Goal: Task Accomplishment & Management: Complete application form

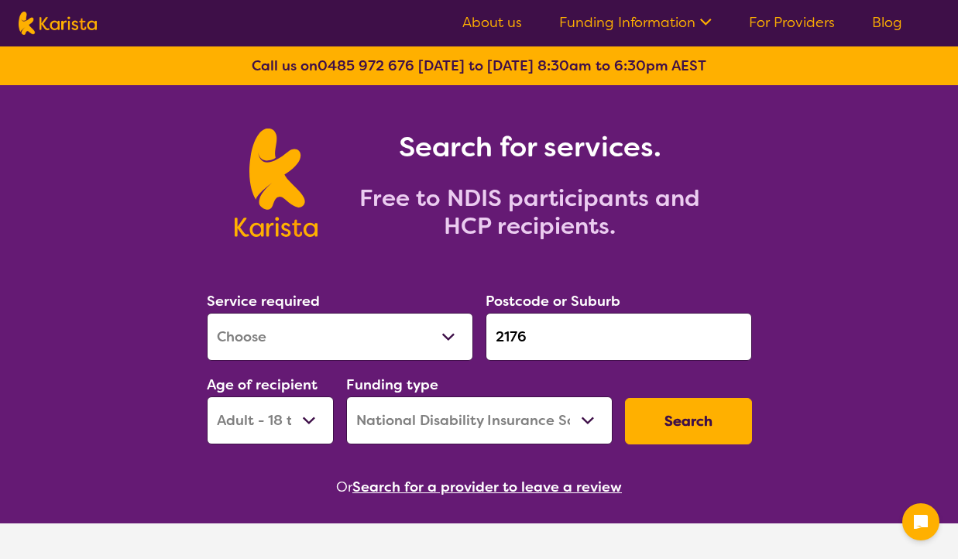
select select "AD"
select select "NDIS"
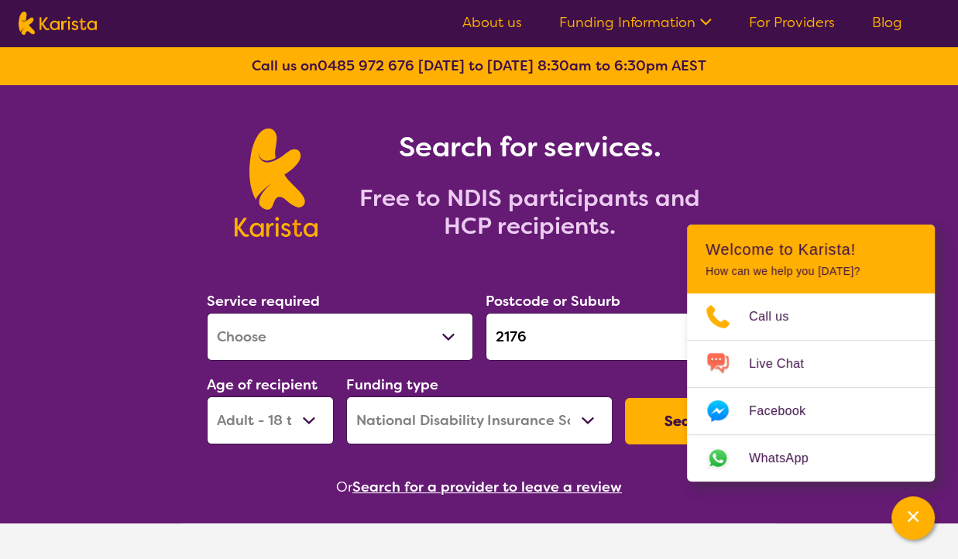
click at [600, 23] on link "Funding Information" at bounding box center [635, 22] width 153 height 19
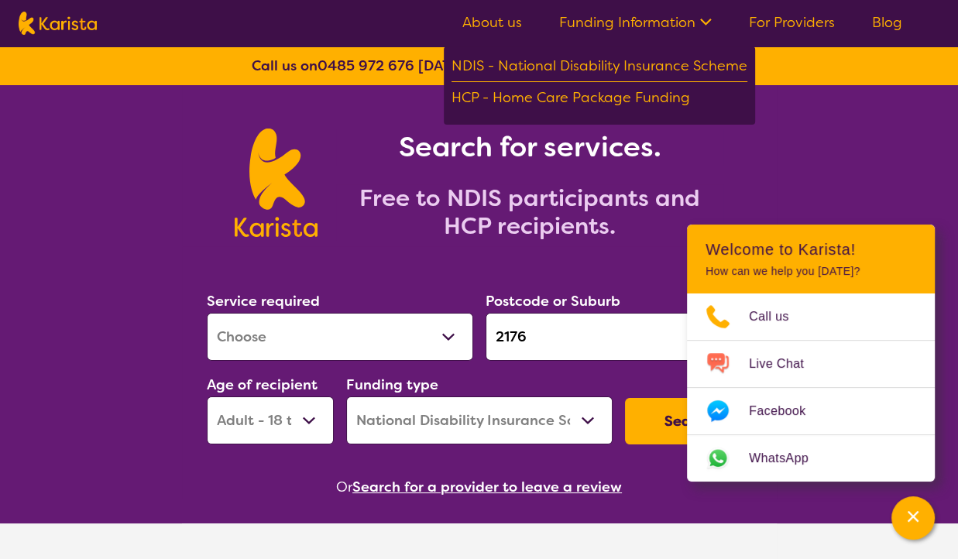
click at [417, 122] on div "Search for services. Free to NDIS participants and HCP recipients." at bounding box center [480, 184] width 558 height 124
click at [826, 179] on div "Search for services. Free to NDIS participants and HCP recipients." at bounding box center [479, 165] width 958 height 161
click at [706, 22] on icon at bounding box center [706, 22] width 12 height 7
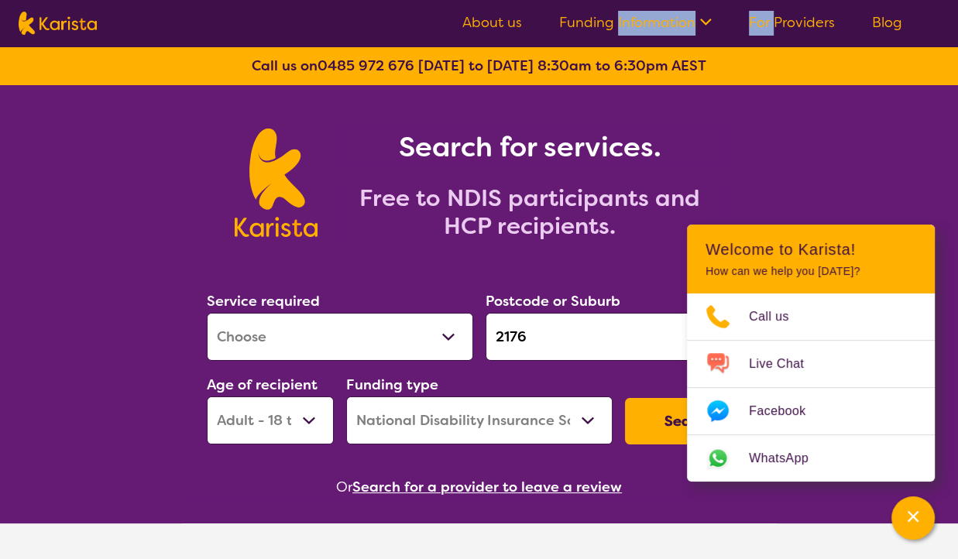
click at [706, 22] on icon at bounding box center [706, 22] width 12 height 7
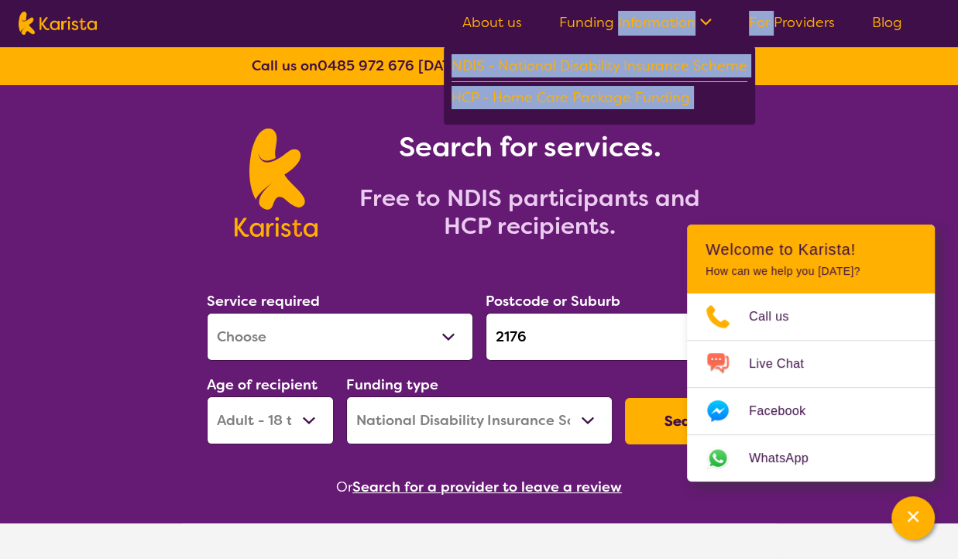
click at [793, 22] on link "For Providers" at bounding box center [792, 22] width 86 height 19
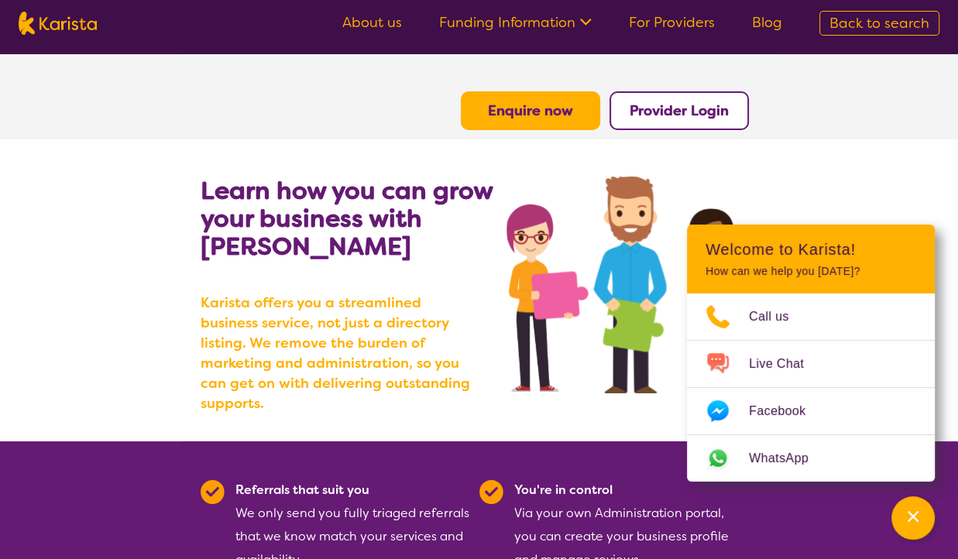
click at [520, 103] on b "Enquire now" at bounding box center [530, 110] width 85 height 19
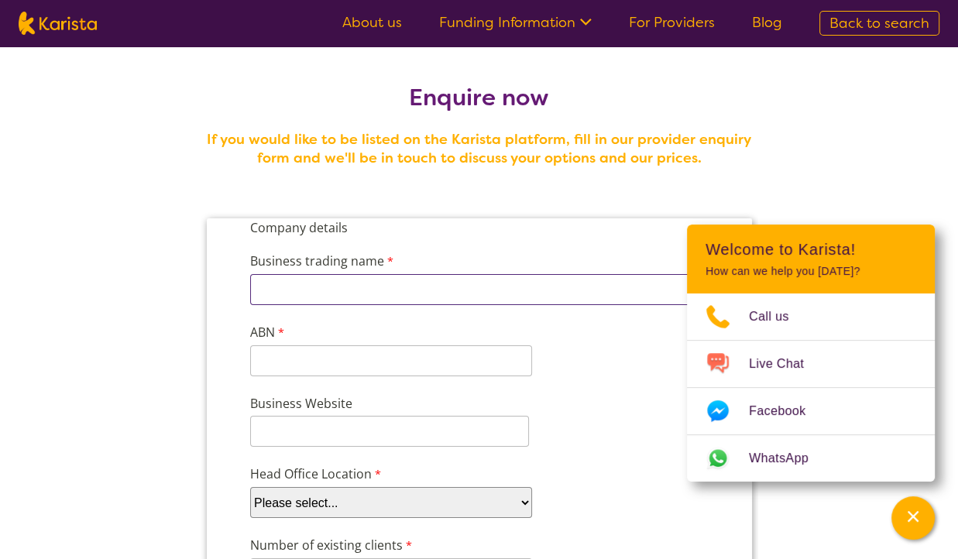
click at [323, 291] on input "Business trading name" at bounding box center [478, 289] width 458 height 31
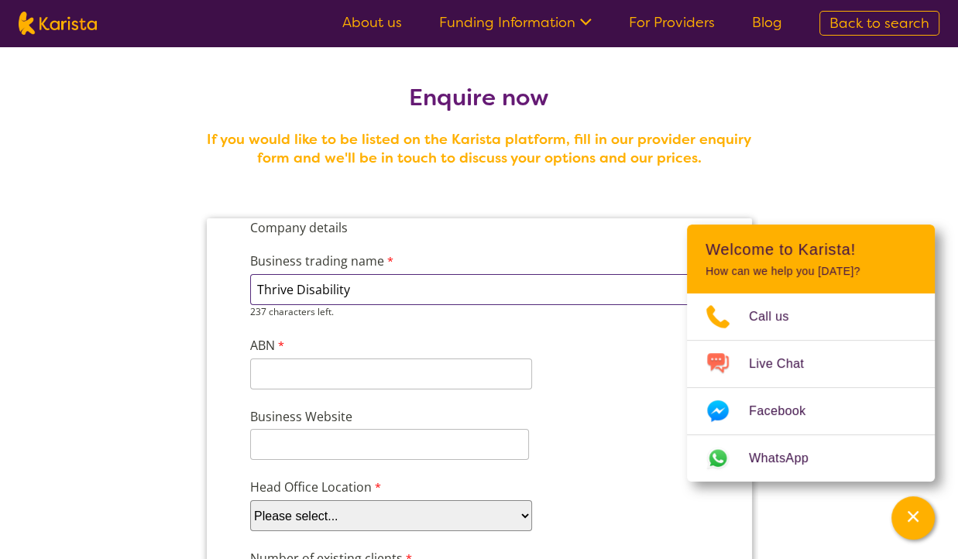
type input "Thrive Disability"
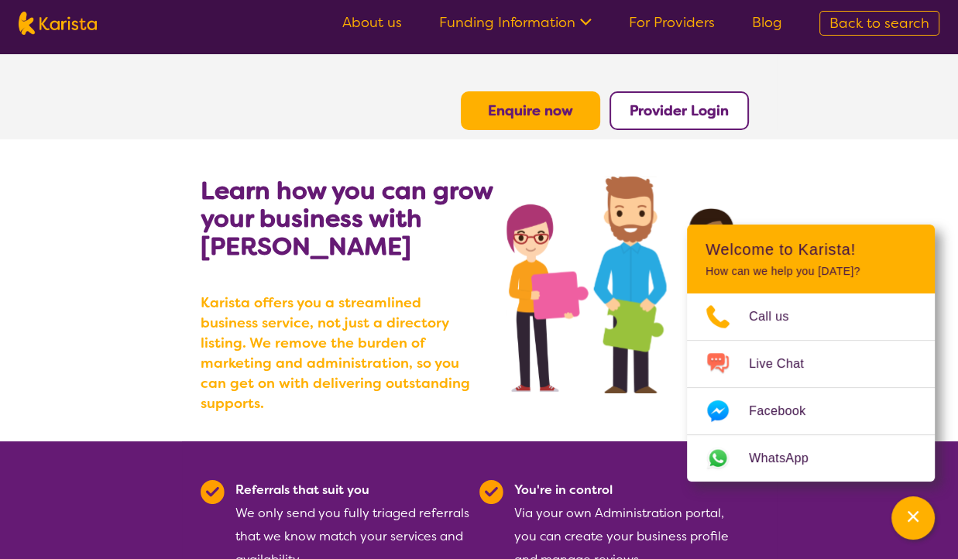
click at [524, 103] on b "Enquire now" at bounding box center [530, 110] width 85 height 19
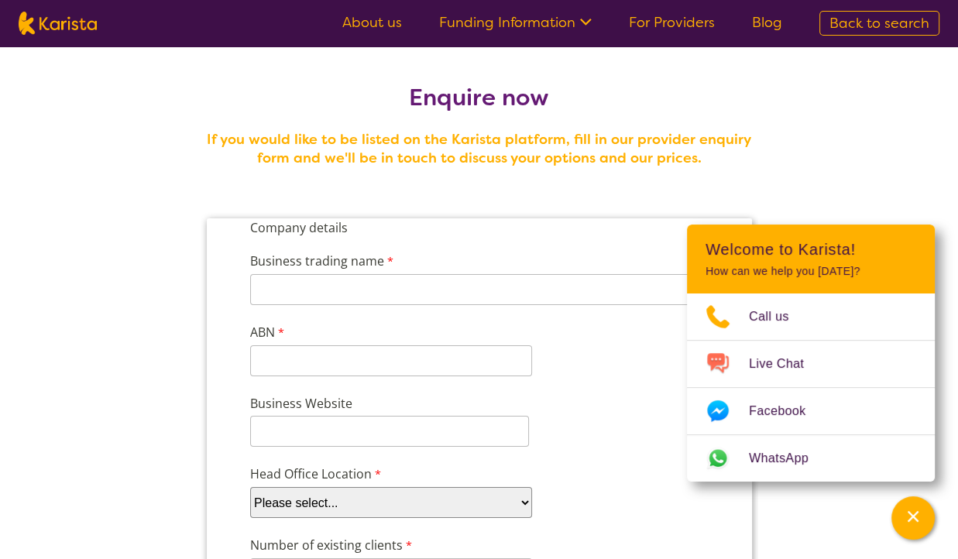
scroll to position [74, 0]
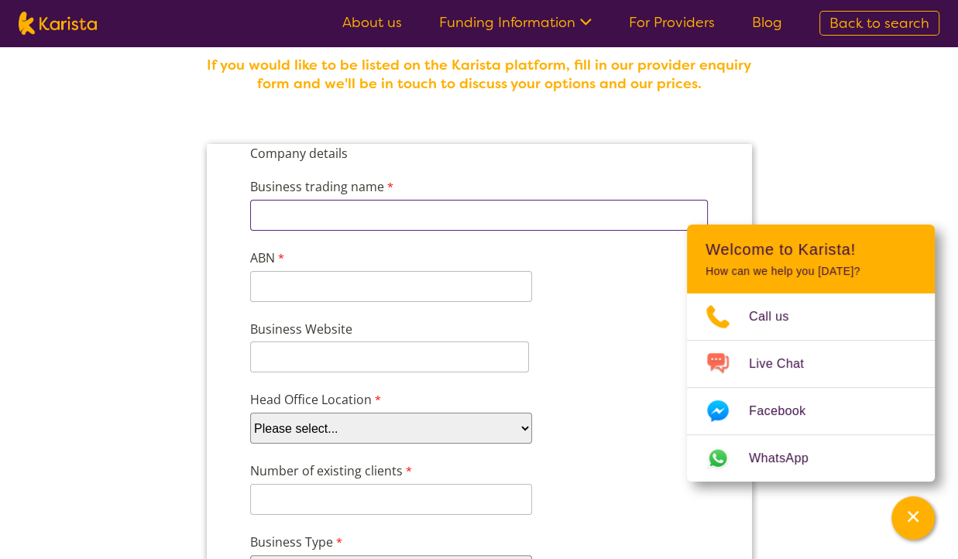
click at [421, 225] on input "Business trading name" at bounding box center [478, 215] width 458 height 31
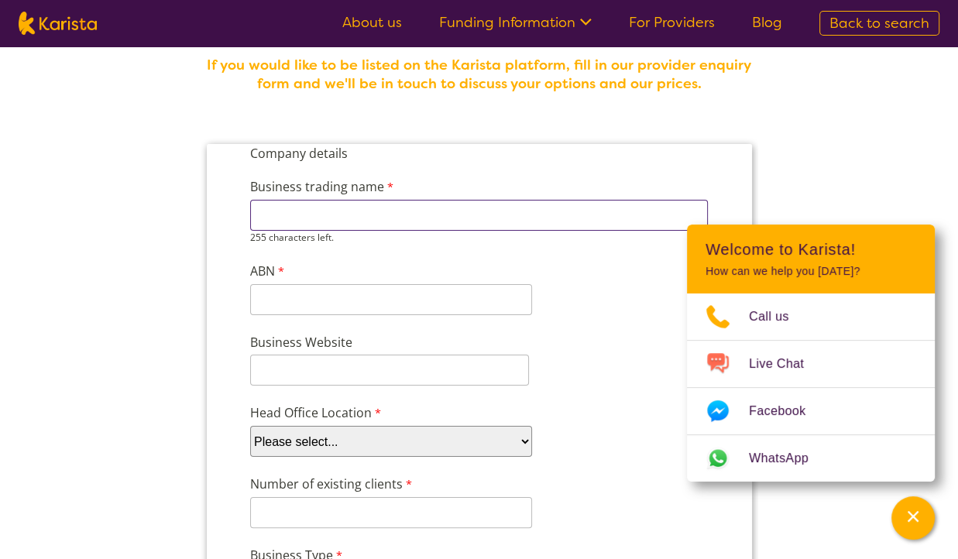
paste input "Thrive Ability Services AUS"
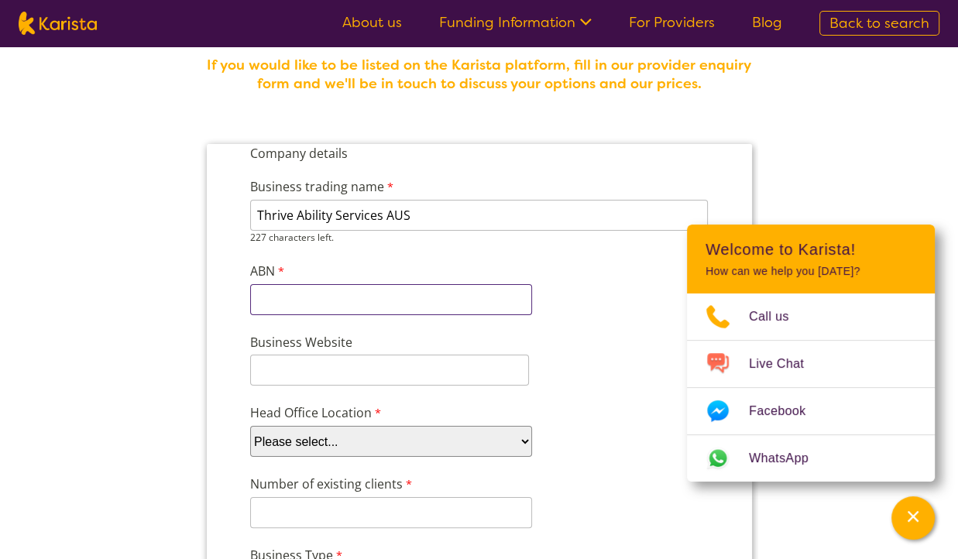
click at [344, 311] on div "11 characters left." at bounding box center [390, 299] width 282 height 31
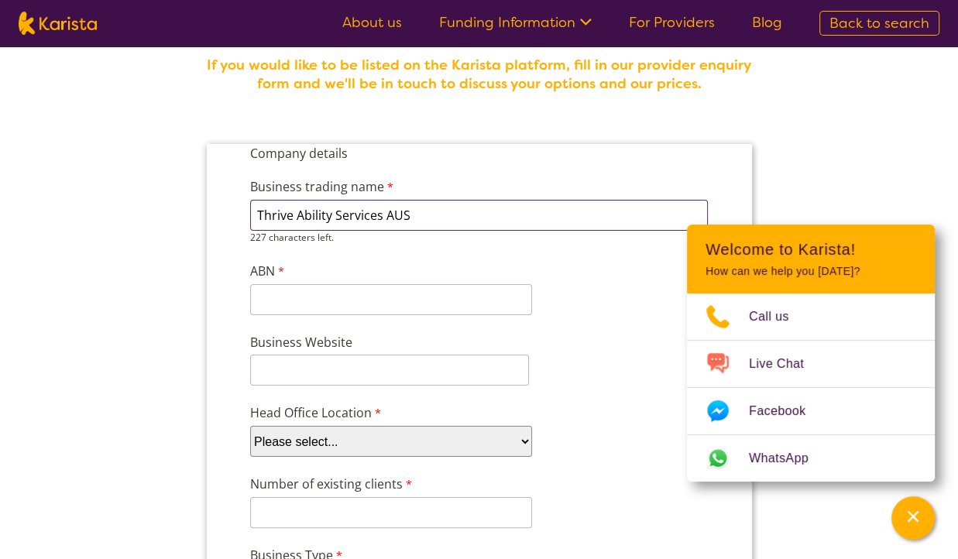
click at [448, 211] on input "Thrive Ability Services AUS" at bounding box center [478, 215] width 458 height 31
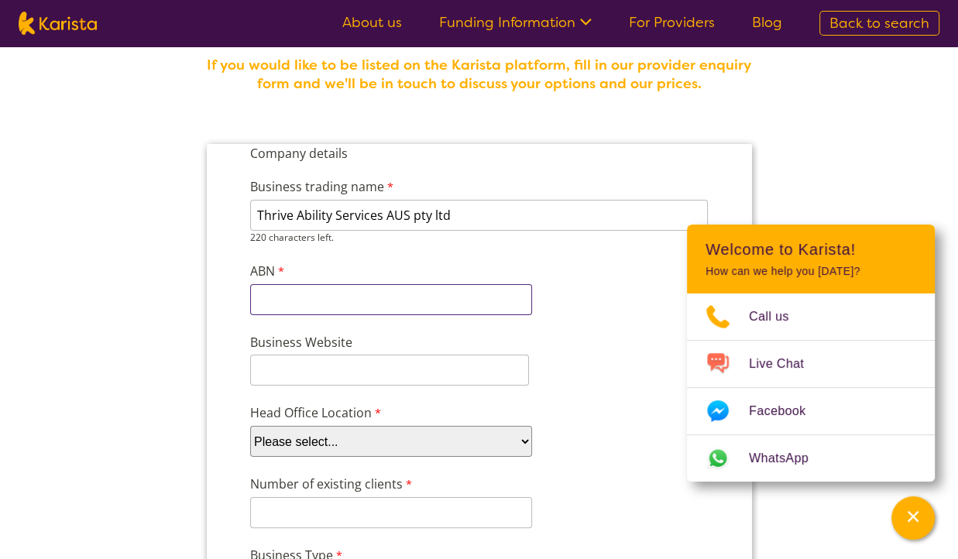
click at [376, 295] on input "ABN" at bounding box center [390, 299] width 282 height 31
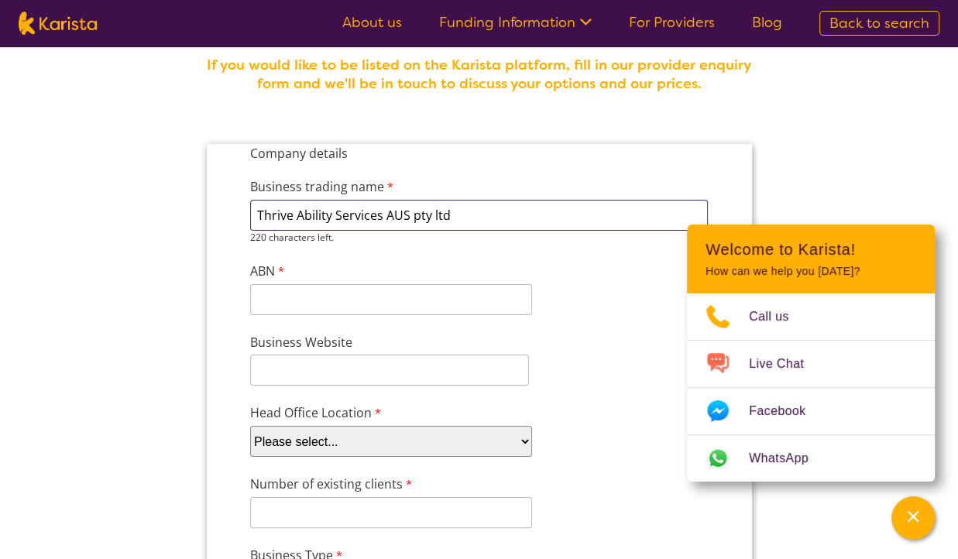
click at [472, 218] on input "Thrive Ability Services AUS pty ltd" at bounding box center [478, 215] width 458 height 31
drag, startPoint x: 472, startPoint y: 218, endPoint x: 414, endPoint y: 215, distance: 58.9
click at [414, 215] on input "Thrive Ability Services AUS pty ltd" at bounding box center [478, 215] width 458 height 31
type input "Thrive Ability Services AUS"
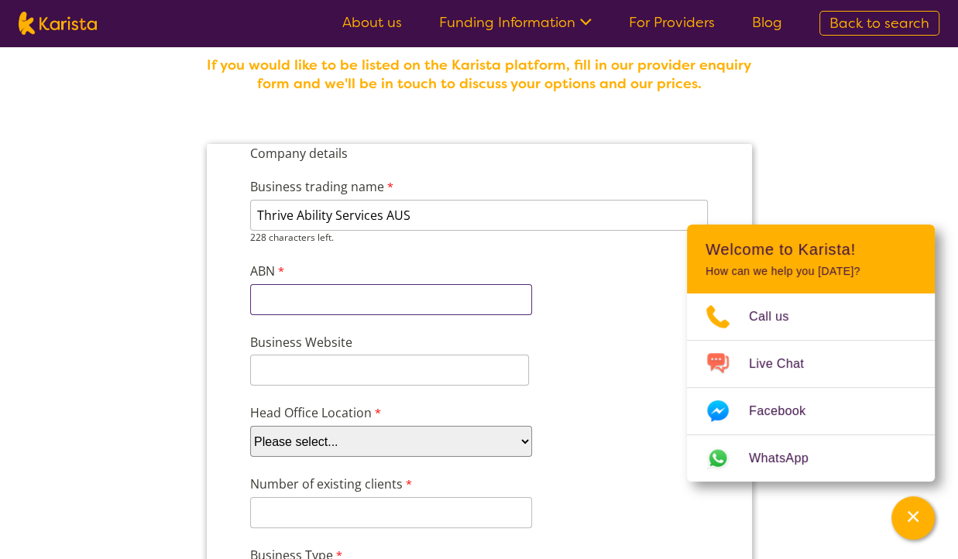
click at [387, 287] on input "ABN" at bounding box center [390, 299] width 282 height 31
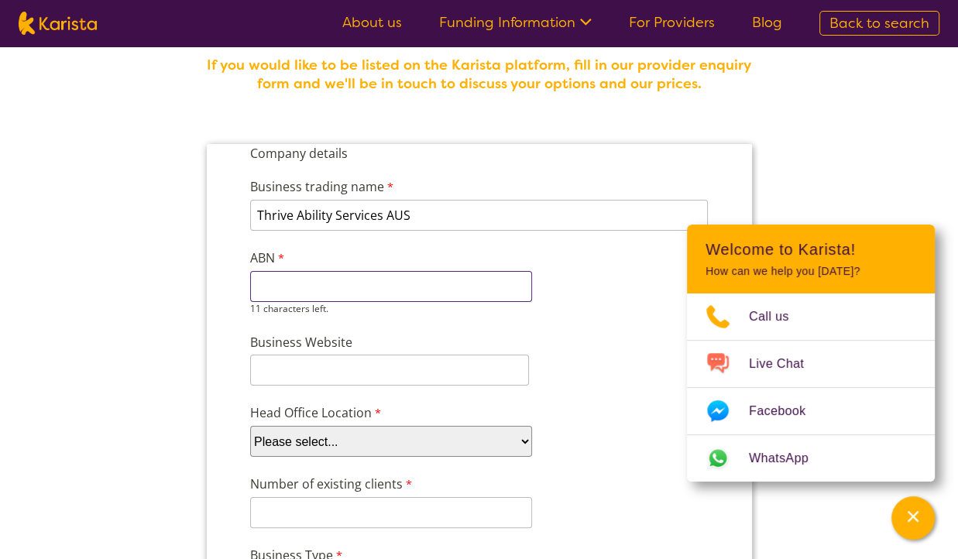
paste input "34682711691"
type input "34682711691"
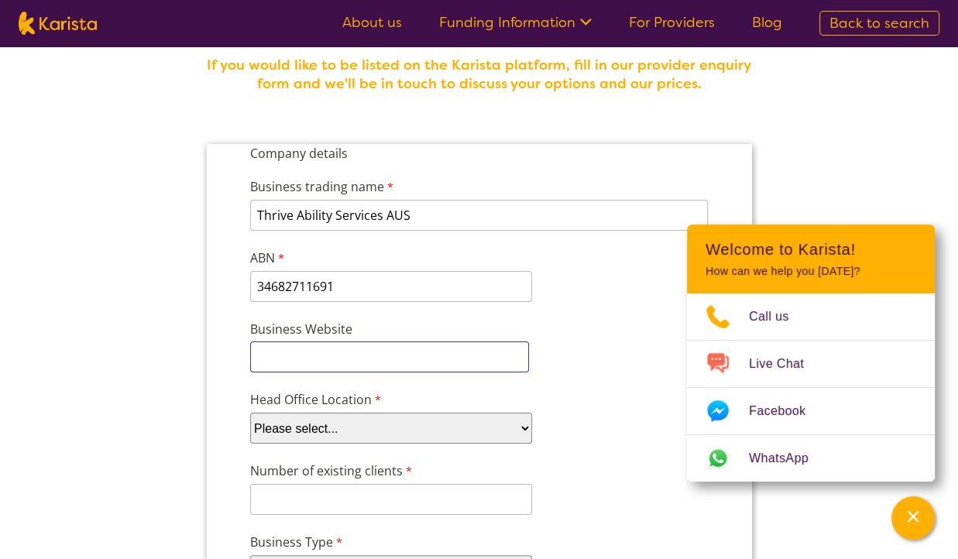
click at [275, 351] on input "www.th" at bounding box center [388, 357] width 279 height 31
paste input "https://www.thriveabilityservicesaus.com.au/"
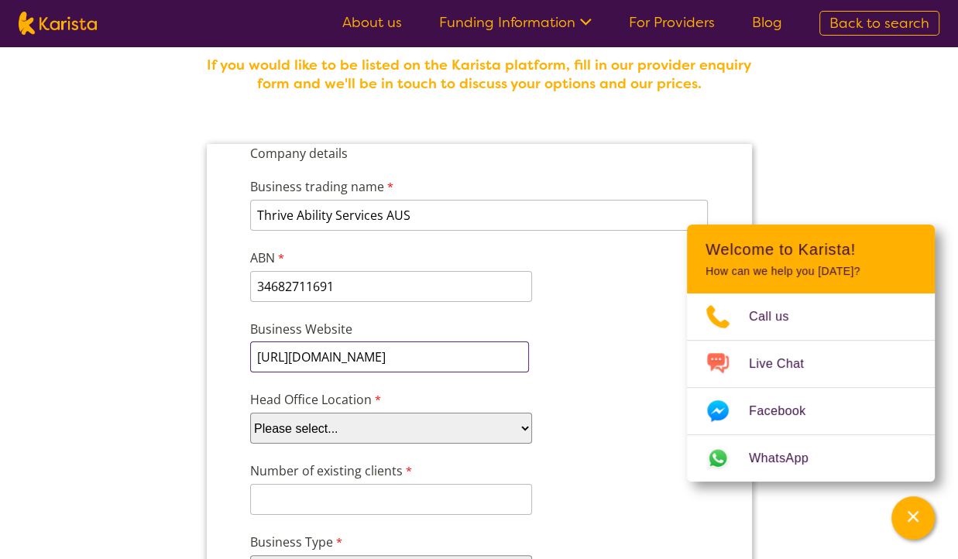
type input "https://www.thriveabilityservicesaus.com.au/"
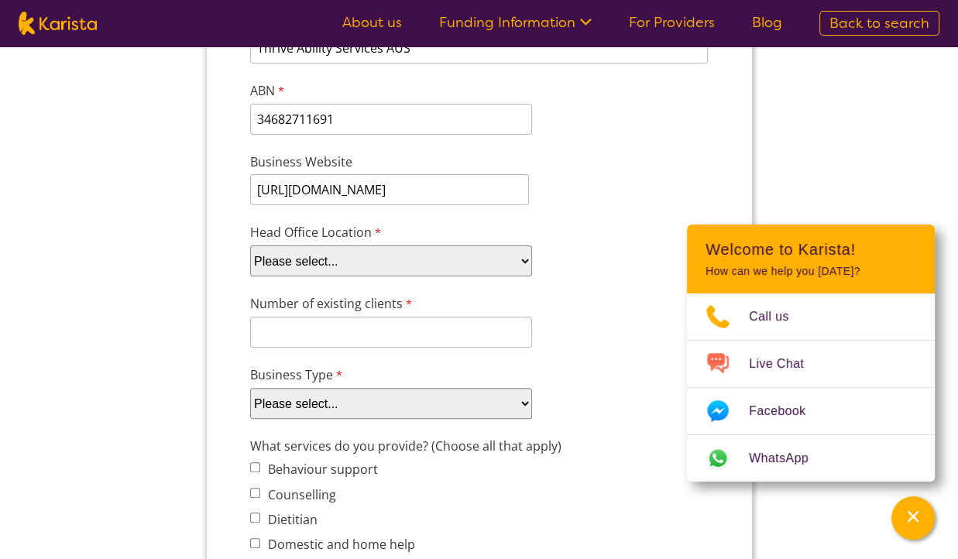
click at [345, 254] on select "Please select... ACT NSW NT QLD SA TAS VIC WA" at bounding box center [390, 261] width 282 height 31
select select "tfa_95"
click at [249, 277] on select "Please select... ACT NSW NT QLD SA TAS VIC WA" at bounding box center [390, 261] width 282 height 31
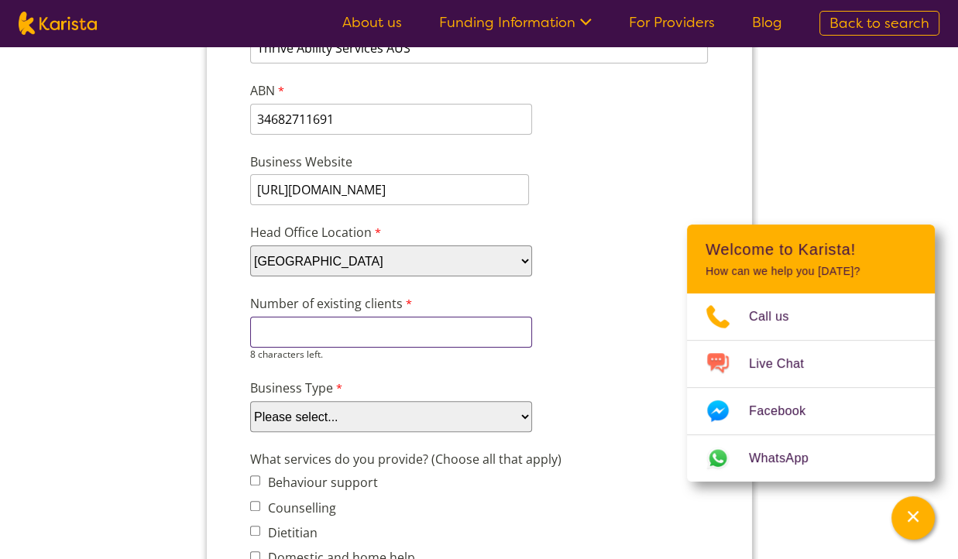
click at [294, 330] on input "Number of existing clients" at bounding box center [390, 332] width 282 height 31
type input "0"
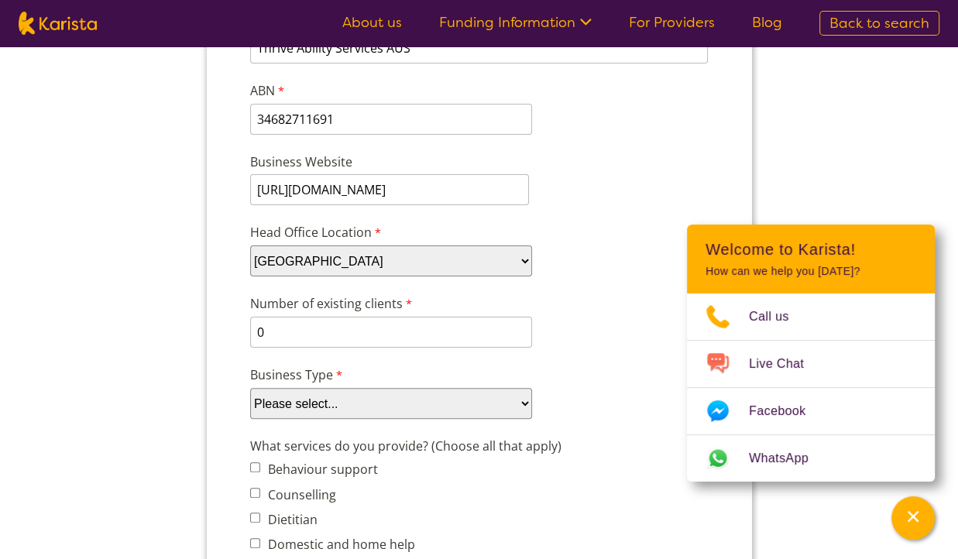
click at [340, 396] on select "Please select... Company Individual/Sole Trader Other (please specify)" at bounding box center [390, 403] width 282 height 31
select select "tfa_87"
click at [249, 417] on select "Please select... Company Individual/Sole Trader Other (please specify)" at bounding box center [390, 403] width 282 height 31
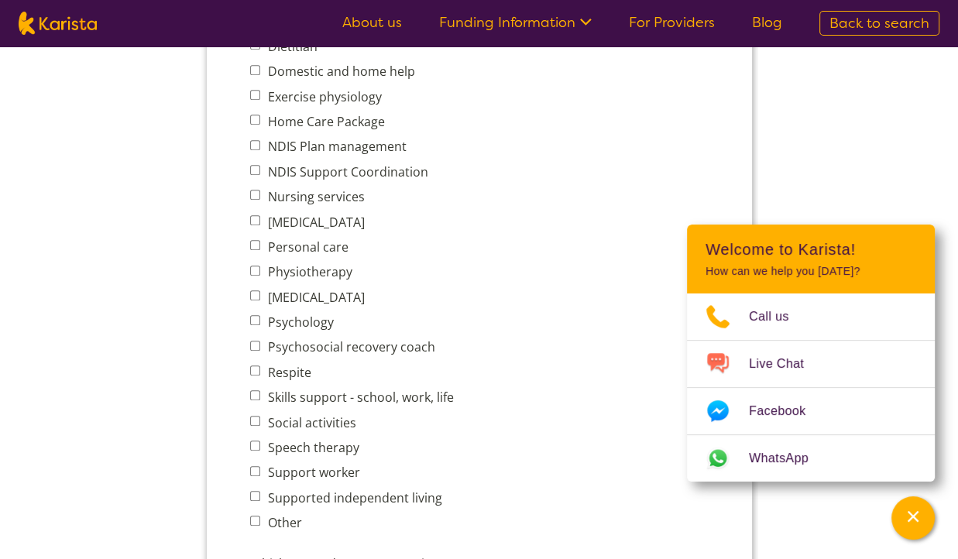
scroll to position [717, 0]
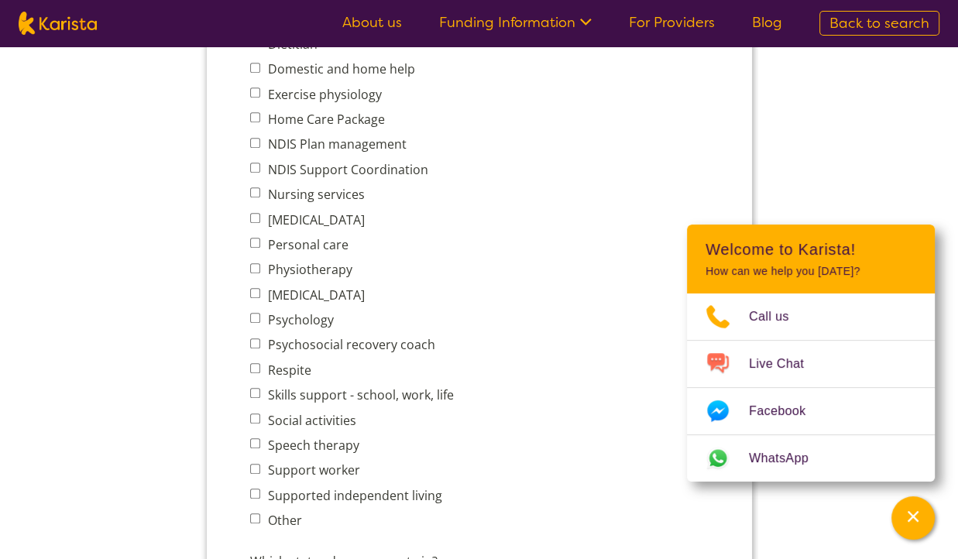
click at [251, 464] on input "Support worker" at bounding box center [254, 469] width 10 height 10
checkbox input "true"
click at [252, 489] on span "Supported independent living" at bounding box center [355, 496] width 213 height 22
click at [252, 489] on input "Supported independent living" at bounding box center [254, 494] width 10 height 10
checkbox input "true"
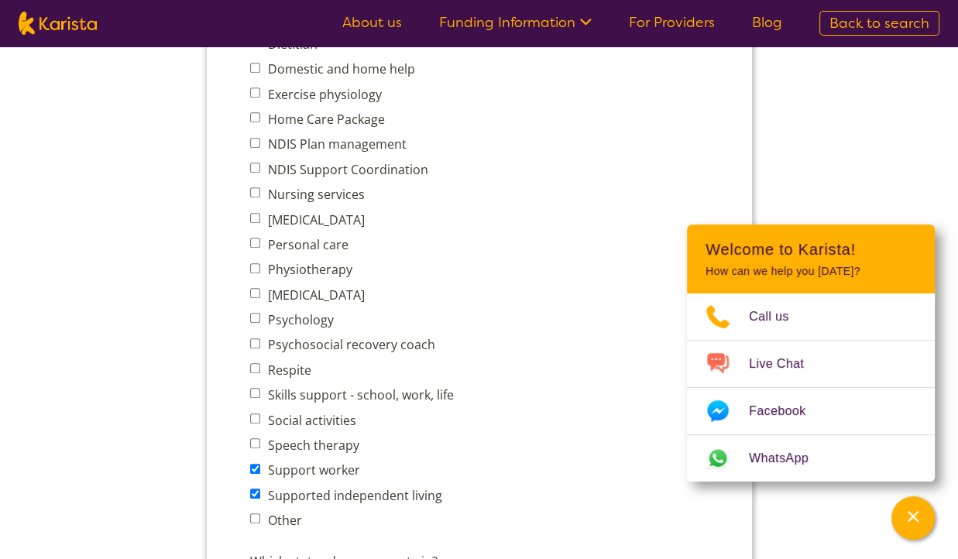
drag, startPoint x: 215, startPoint y: 435, endPoint x: 252, endPoint y: 502, distance: 77.0
click at [252, 514] on input "Other" at bounding box center [254, 519] width 10 height 10
checkbox input "true"
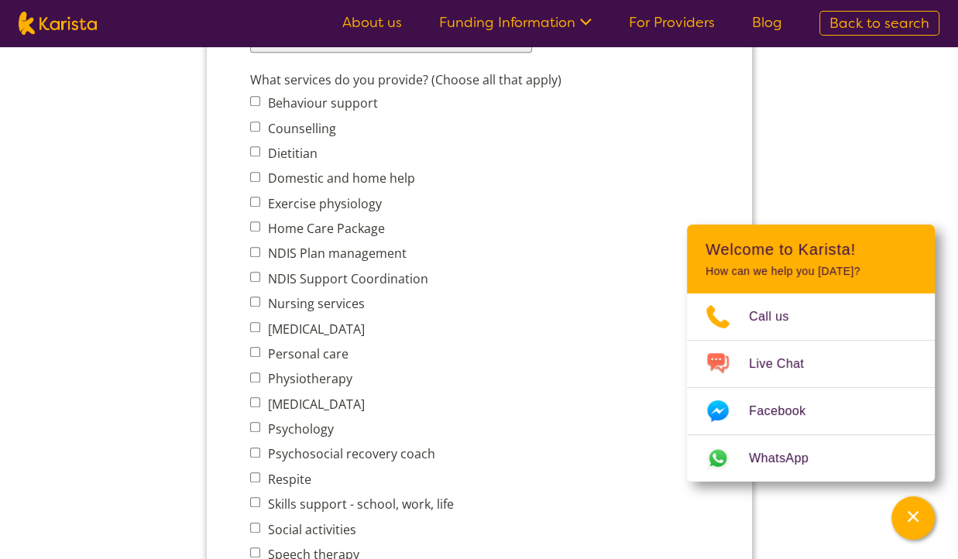
scroll to position [603, 0]
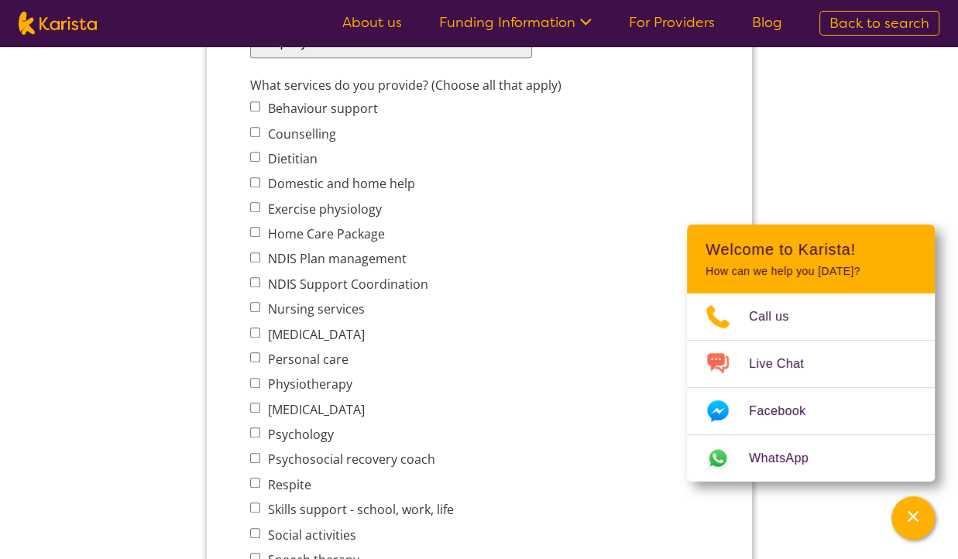
click at [252, 352] on input "Personal care" at bounding box center [254, 357] width 10 height 10
checkbox input "true"
click at [254, 302] on input "Nursing services" at bounding box center [254, 307] width 10 height 10
checkbox input "true"
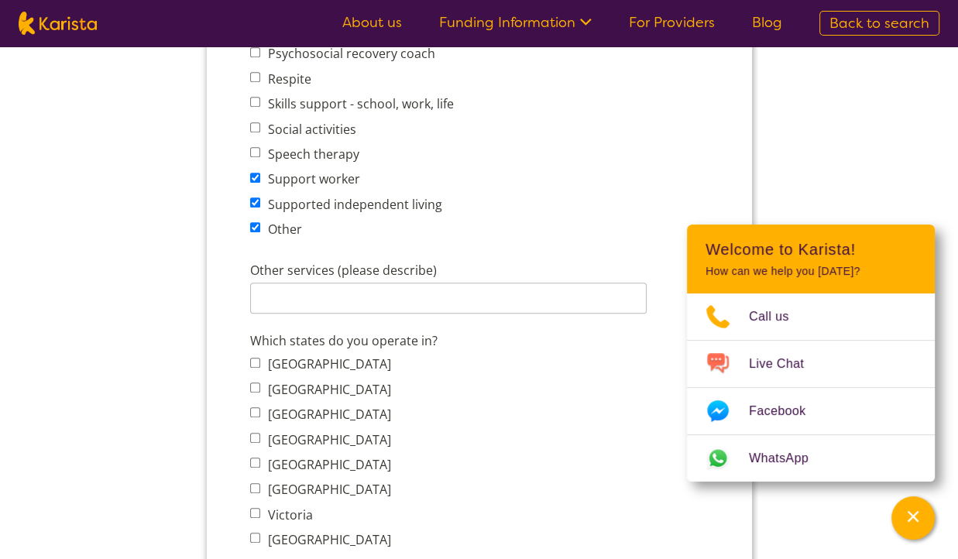
scroll to position [1009, 0]
click at [358, 282] on input "Other services (please describe)" at bounding box center [447, 297] width 397 height 31
paste input "0101 Accommodation/Tenancy 0102 Assist Access/Maintain Employ 0106 Assist-Life …"
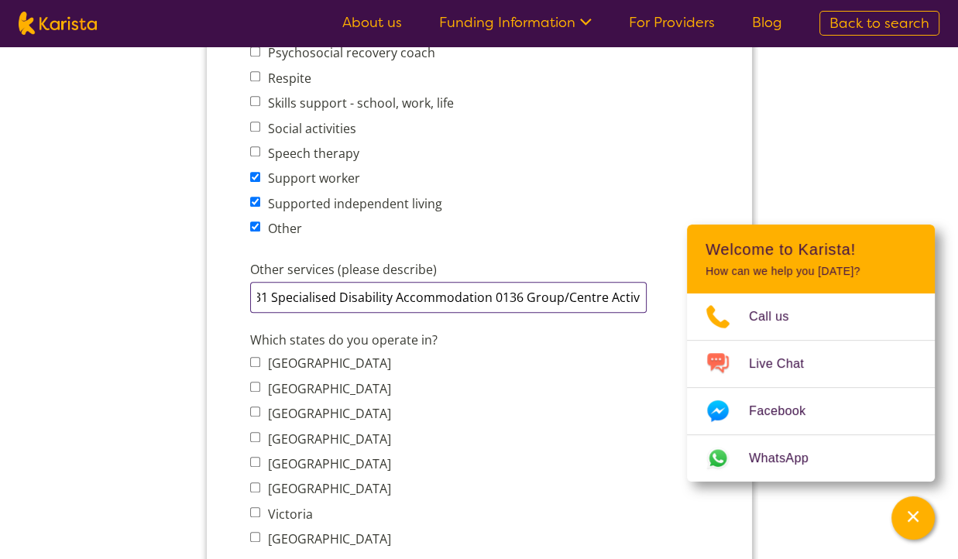
scroll to position [1085, 0]
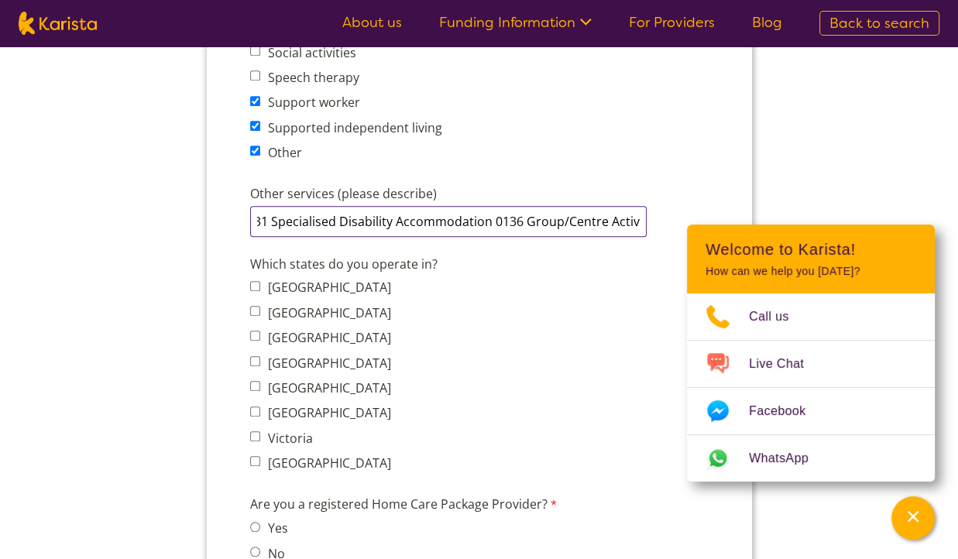
type input "0101 Accommodation/Tenancy 0102 Assist Access/Maintain Employ 0106 Assist-Life …"
click at [259, 302] on span "New South Wales" at bounding box center [324, 313] width 150 height 22
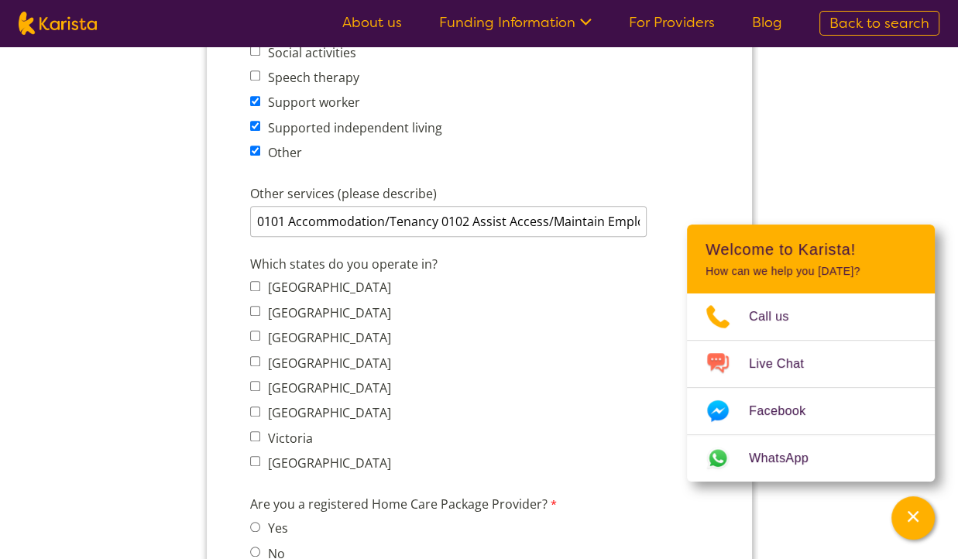
click at [250, 306] on input "New South Wales" at bounding box center [254, 311] width 10 height 10
checkbox input "true"
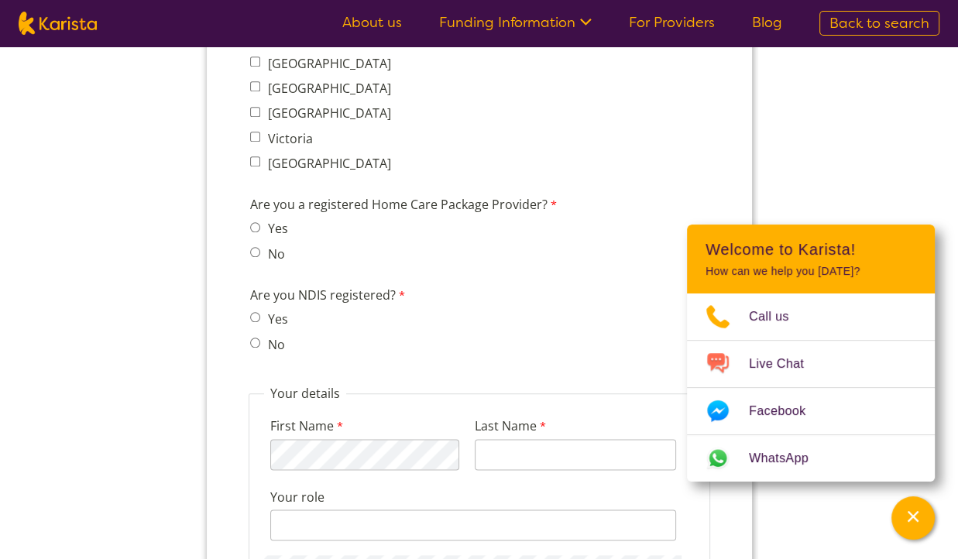
click at [256, 247] on input "No" at bounding box center [254, 252] width 10 height 10
radio input "true"
click at [252, 312] on input "Yes" at bounding box center [254, 317] width 10 height 10
radio input "true"
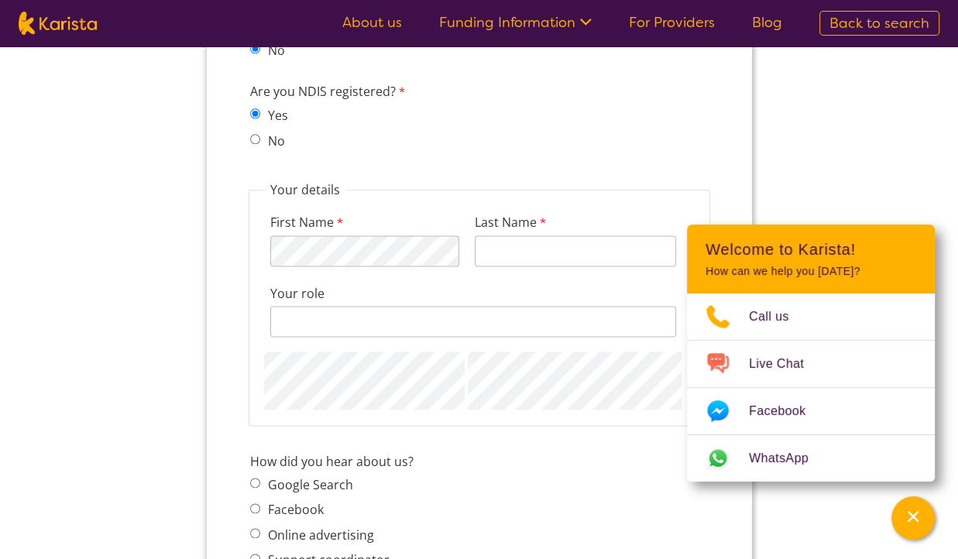
scroll to position [1589, 0]
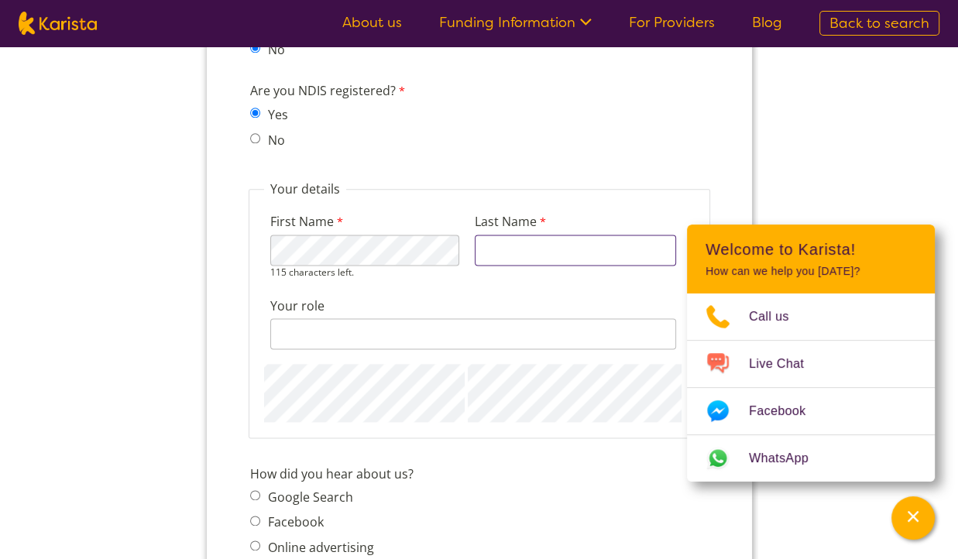
click at [479, 235] on input "Last Name" at bounding box center [574, 250] width 201 height 31
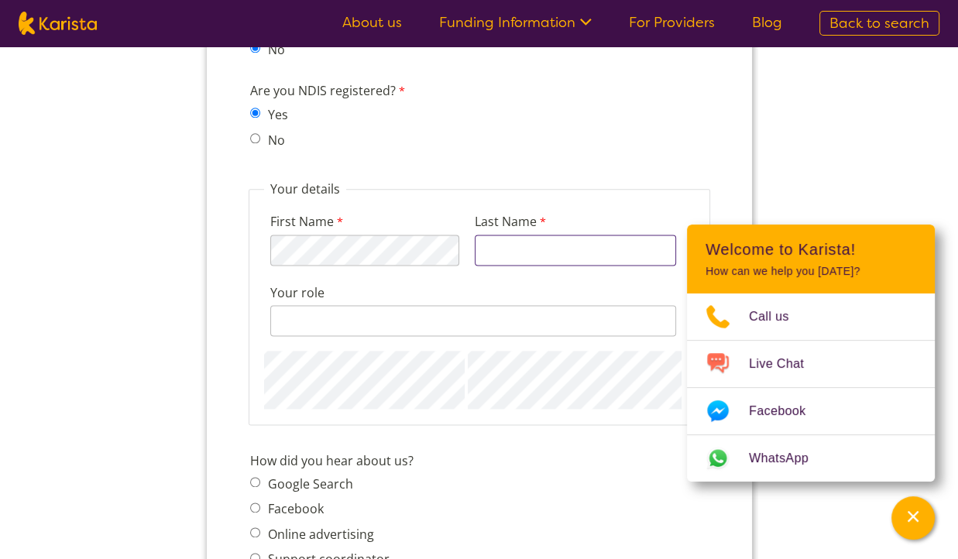
type input "L"
type input "Sabeeh"
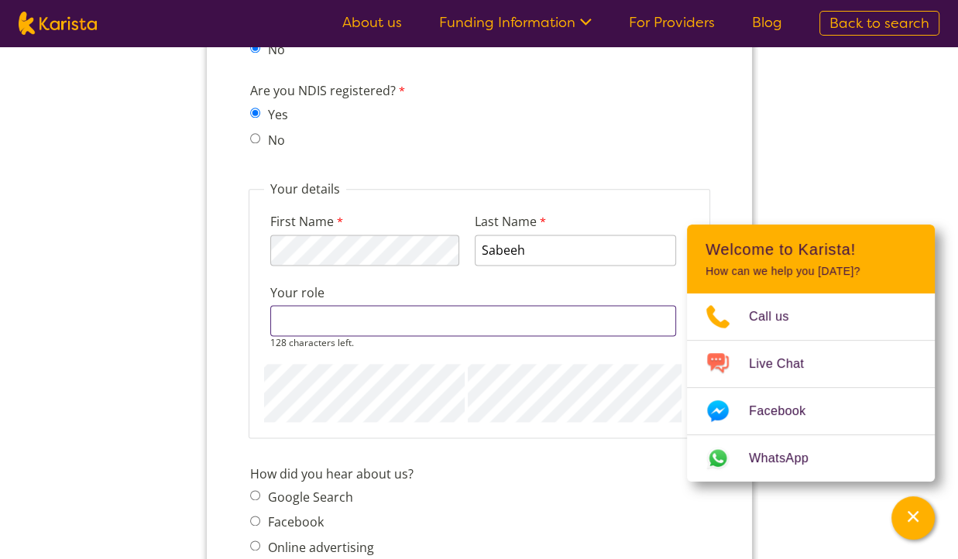
click at [479, 305] on input "Your role" at bounding box center [473, 320] width 406 height 31
type input "Director"
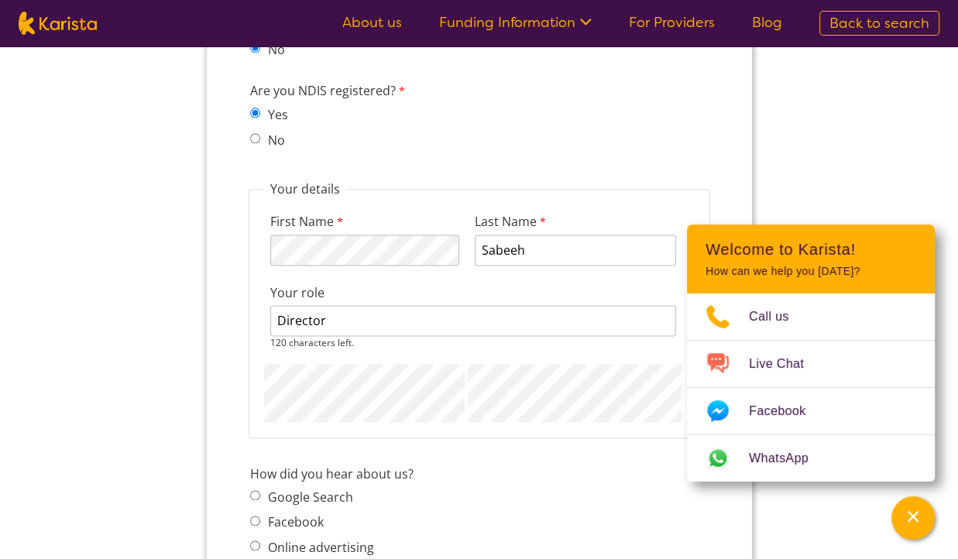
click at [437, 392] on fieldset "Your details First Name 115 characters left. Last Name Sabeeh Your role Directo…" at bounding box center [479, 308] width 462 height 257
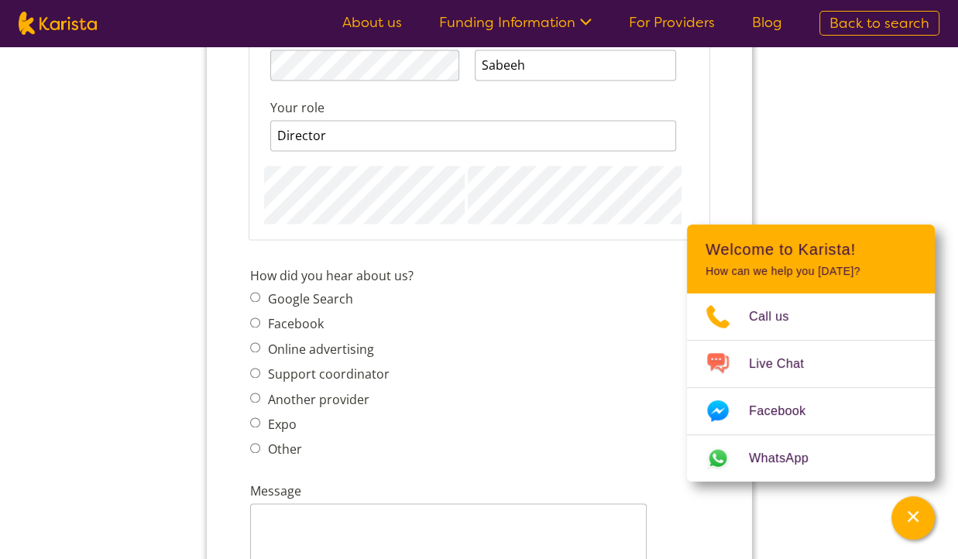
scroll to position [1776, 0]
click at [260, 362] on span "Support coordinator" at bounding box center [323, 373] width 149 height 22
click at [256, 366] on input "Support coordinator" at bounding box center [254, 371] width 10 height 10
radio input "true"
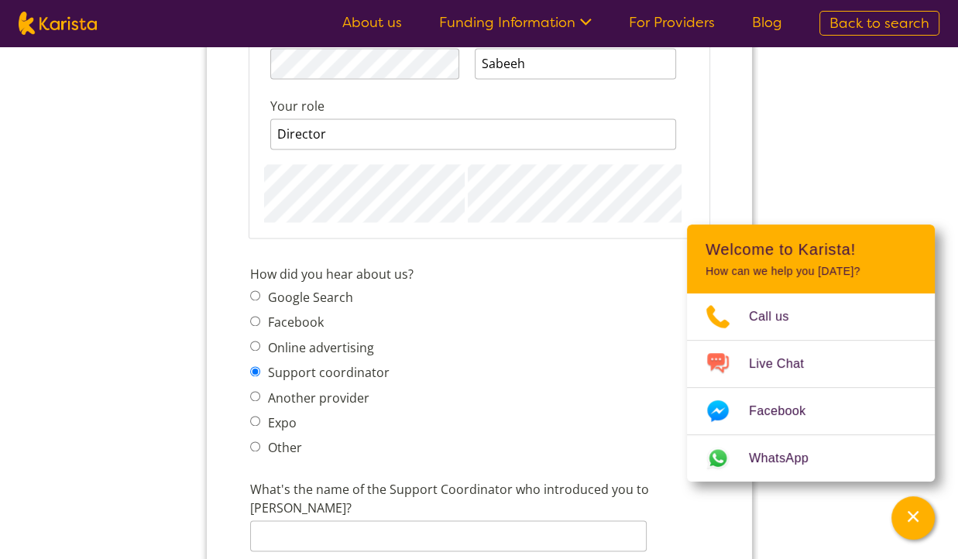
scroll to position [1798, 0]
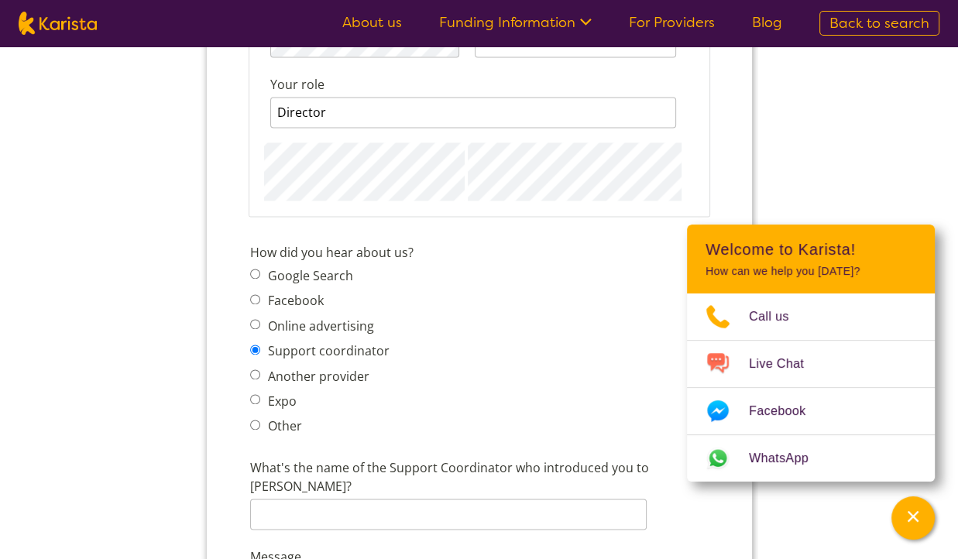
click at [253, 420] on input "Other" at bounding box center [254, 425] width 10 height 10
radio input "true"
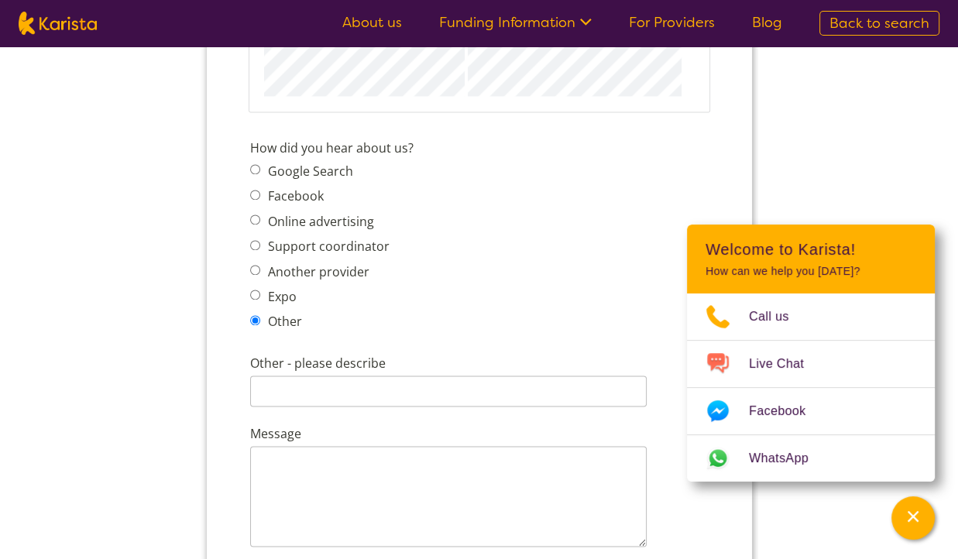
scroll to position [1986, 0]
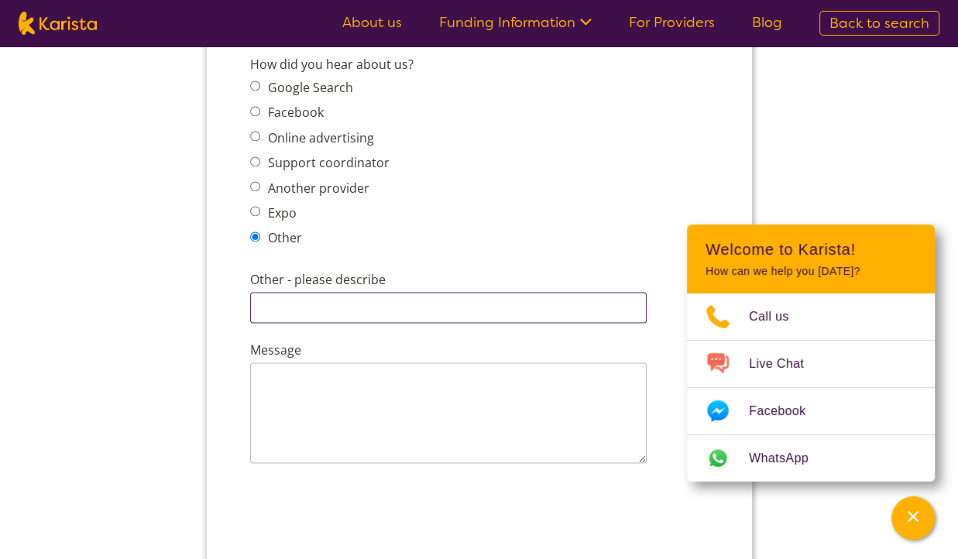
click at [277, 292] on input "Other - please describe" at bounding box center [447, 307] width 397 height 31
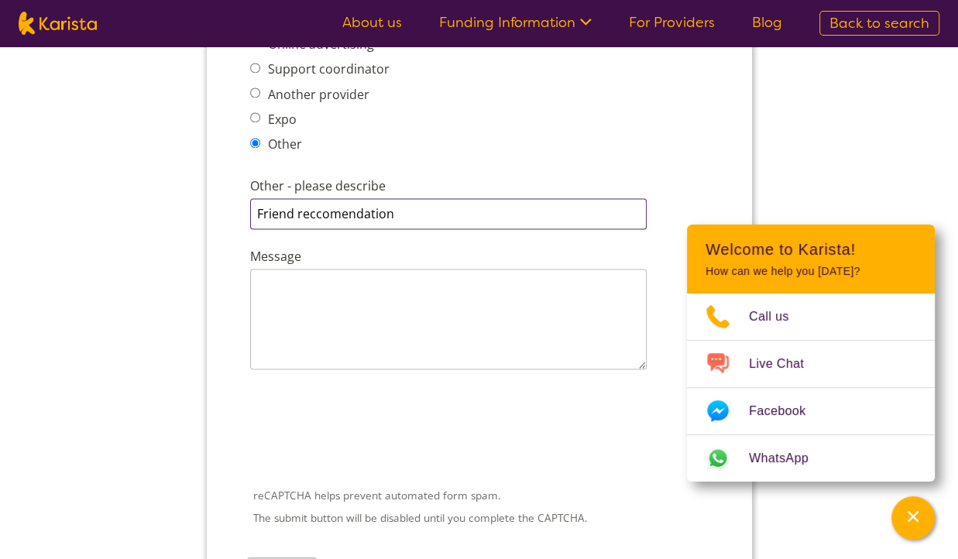
type input "Friend reccomendation"
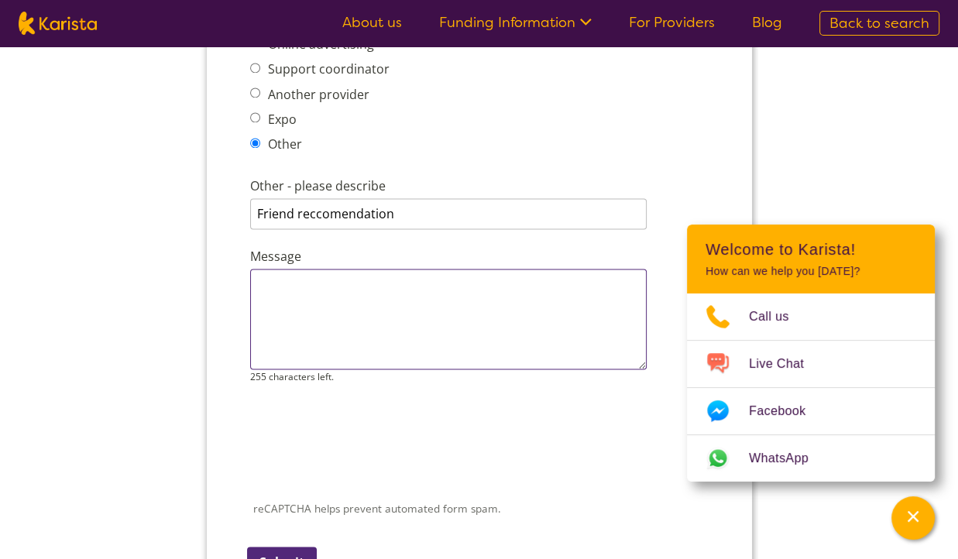
click at [295, 278] on textarea "Message" at bounding box center [447, 319] width 397 height 101
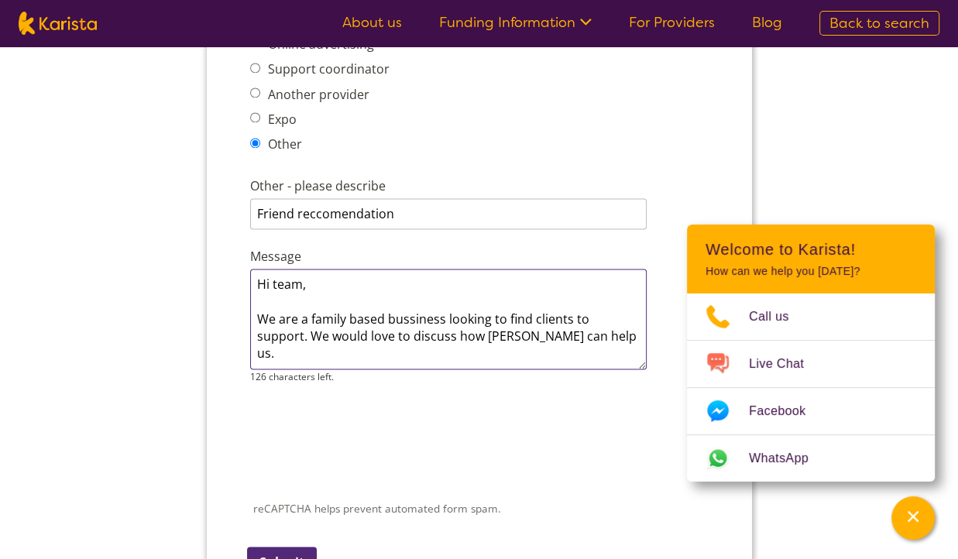
click at [557, 316] on textarea "Hi team, We are a family based bussiness looking to find clients to support. We…" at bounding box center [447, 319] width 397 height 101
click at [318, 322] on textarea "Hi team, We are a family based bussiness looking to find clients to support. We…" at bounding box center [447, 319] width 397 height 101
type textarea "Hi team, We are a family based bussiness looking to find clients to support. We…"
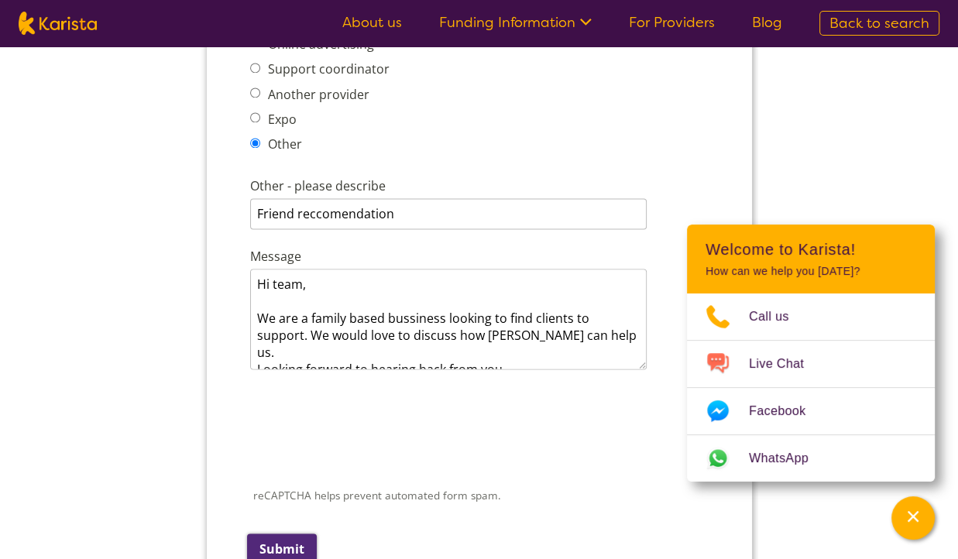
click at [289, 533] on div "reCAPTCHA helps prevent automated form spam. The submit button will be disabled…" at bounding box center [478, 473] width 471 height 201
click at [283, 534] on input "Submit" at bounding box center [281, 548] width 70 height 29
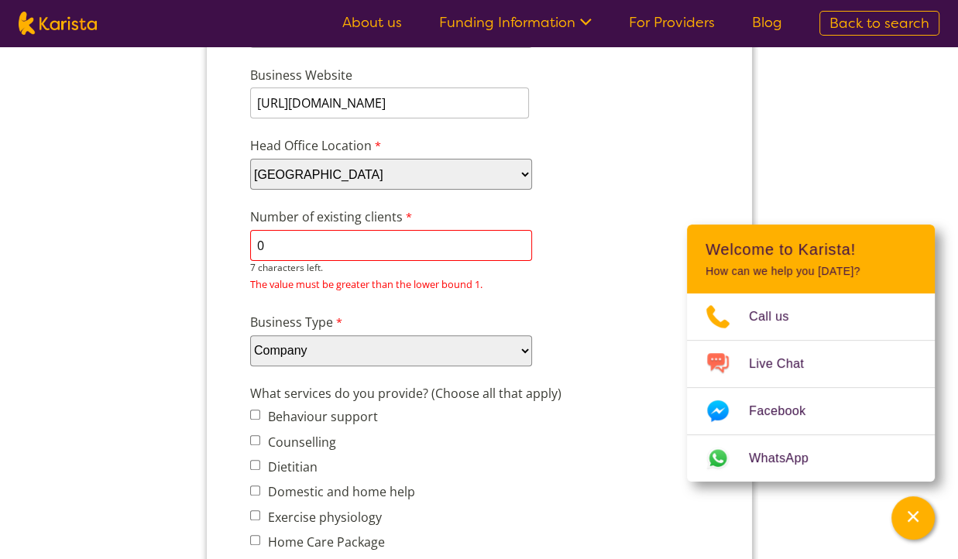
scroll to position [315, 0]
type input "1"
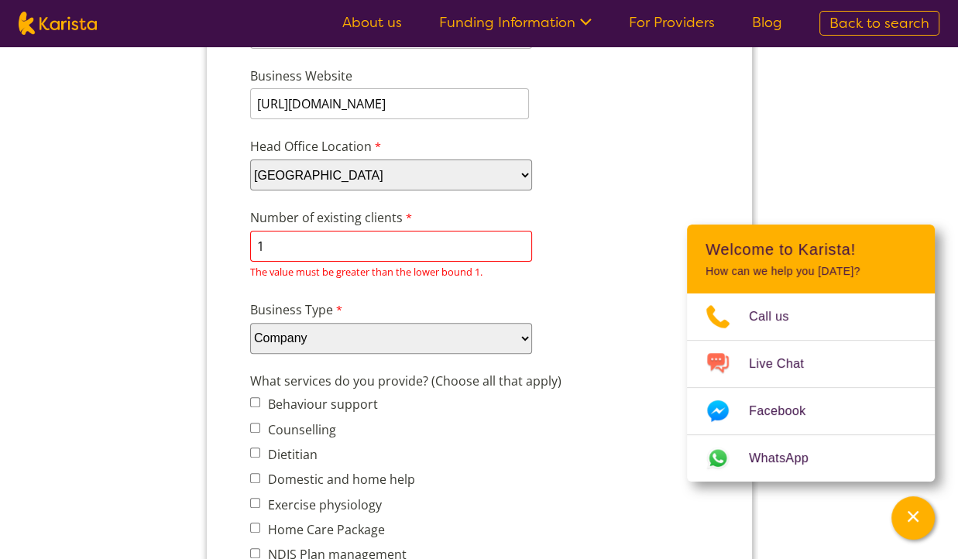
click at [309, 269] on div "The value must be greater than the lower bound 1." at bounding box center [478, 272] width 459 height 21
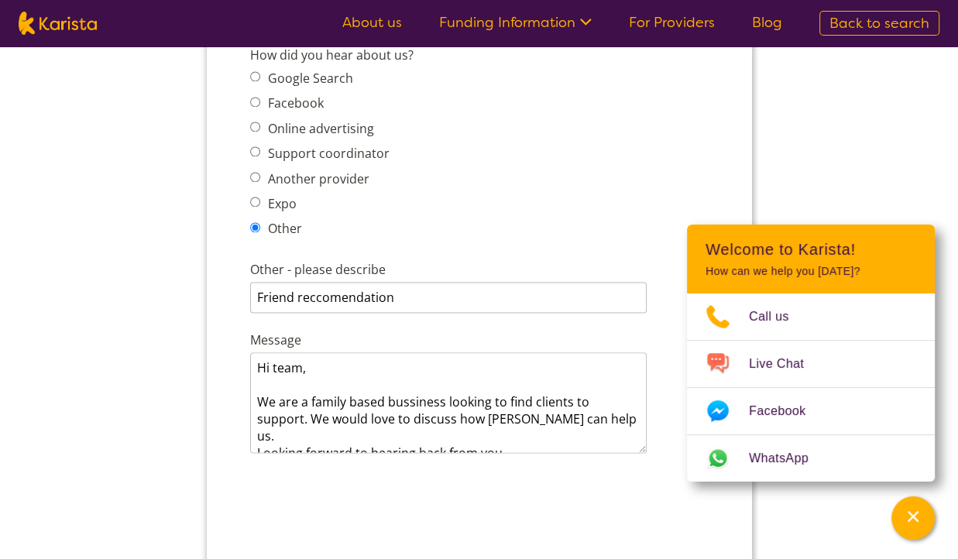
scroll to position [2351, 0]
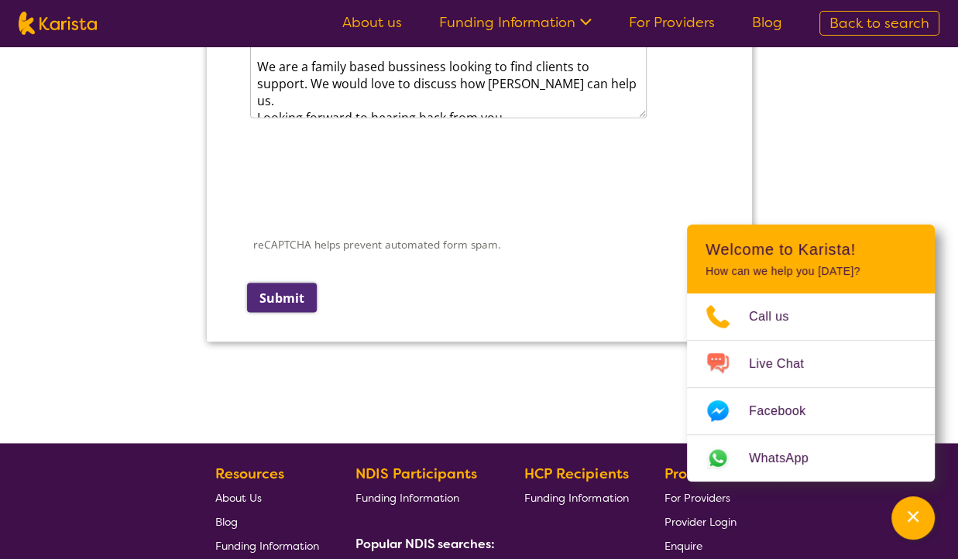
click at [280, 283] on input "Submit" at bounding box center [281, 297] width 70 height 29
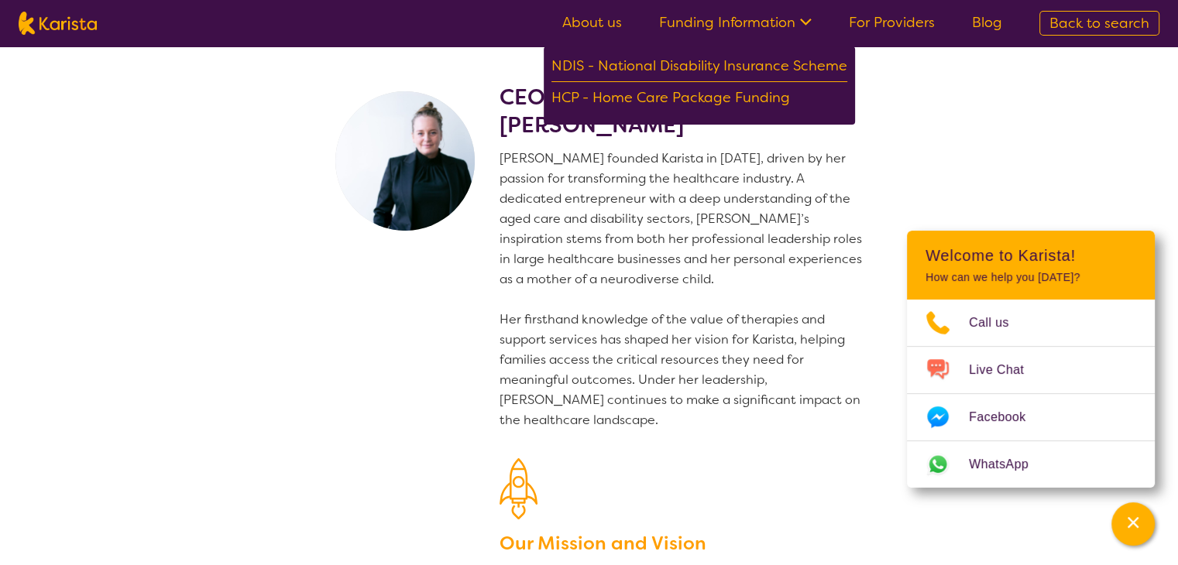
click at [881, 112] on section "CEO and founder [PERSON_NAME] [PERSON_NAME] founded Karista in [DATE], driven b…" at bounding box center [589, 377] width 595 height 663
click at [809, 18] on icon at bounding box center [803, 20] width 16 height 16
